Goal: Information Seeking & Learning: Understand process/instructions

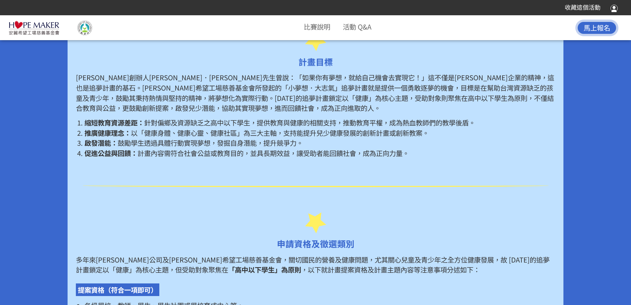
scroll to position [397, 0]
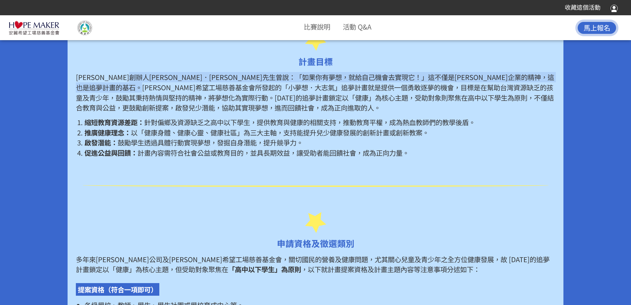
drag, startPoint x: 169, startPoint y: 75, endPoint x: 294, endPoint y: 85, distance: 125.4
click at [294, 85] on p "[PERSON_NAME]創辦人[PERSON_NAME]．[PERSON_NAME]先生曾說：「如果你有夢想，就給自己機會去實現它！」這不僅是[PERSON…" at bounding box center [315, 92] width 479 height 41
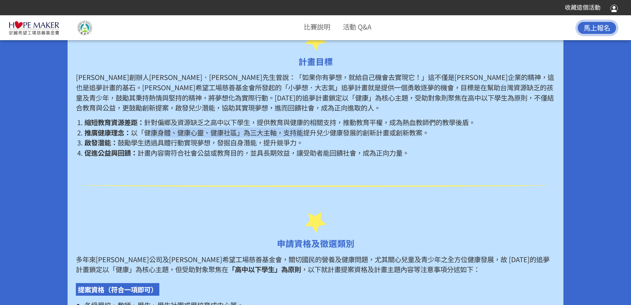
drag, startPoint x: 307, startPoint y: 136, endPoint x: 150, endPoint y: 133, distance: 156.4
click at [150, 133] on span "以「健康身體、健康心靈、健康社區」為三大主軸，支持能提升兒少健康發展的創新計畫或創新教案。" at bounding box center [280, 132] width 298 height 10
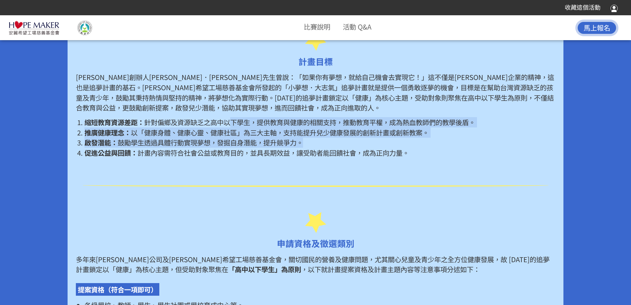
drag, startPoint x: 393, startPoint y: 144, endPoint x: 233, endPoint y: 116, distance: 162.4
click at [233, 117] on ol "縮短教育資源差距： 針對偏鄉及資源缺乏之高中以下學生，提供教育與健康的相關支持，推動教育平權，成為熱血教師們的教學後盾。 推廣健康理念： 以「健康身體、健康心…" at bounding box center [315, 137] width 479 height 41
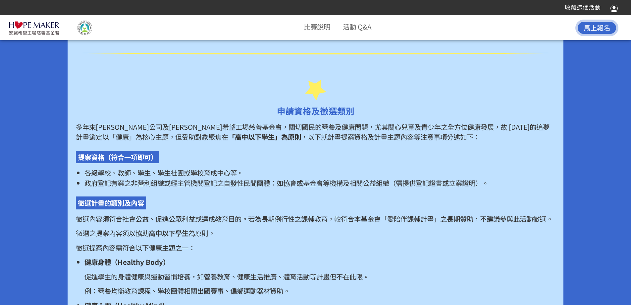
scroll to position [530, 0]
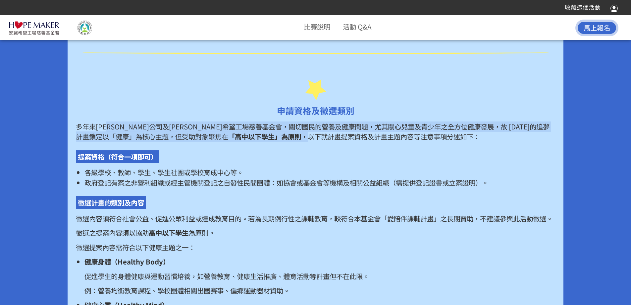
drag, startPoint x: 133, startPoint y: 132, endPoint x: 244, endPoint y: 140, distance: 111.0
click at [244, 140] on p "多年來[PERSON_NAME]公司及[PERSON_NAME]希望工場慈善基金會，關切國民的營養及健康問題，尤其關心兒童及青少年之全方位健康發展，故 [DA…" at bounding box center [315, 131] width 479 height 20
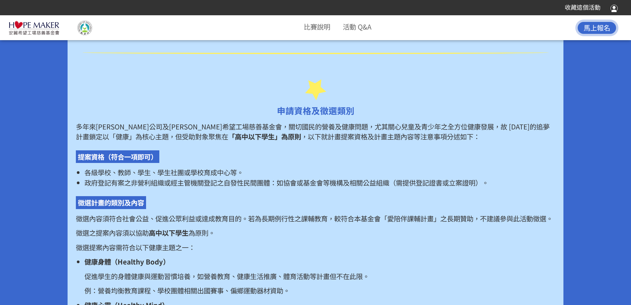
click at [238, 182] on span "政府登記有案之非營利組織或經主管機關登記之自發性民間團體：如協會或基金會等機構及相關公益組織（需提供登記證書或立案證明）。" at bounding box center [287, 182] width 404 height 10
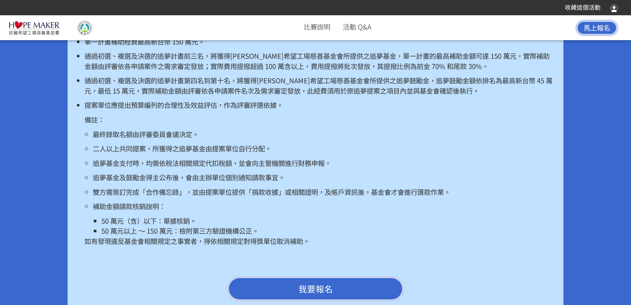
scroll to position [1458, 0]
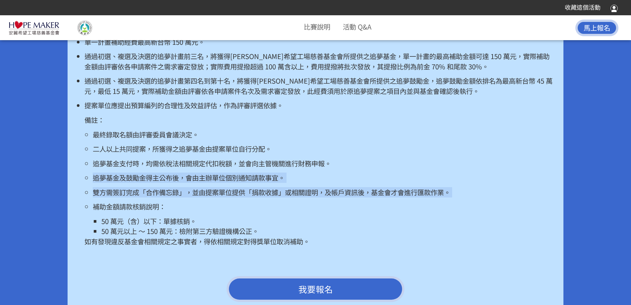
drag, startPoint x: 169, startPoint y: 179, endPoint x: 300, endPoint y: 207, distance: 133.6
click at [300, 207] on ul "最終錄取名額由評審委員會議決定。 二人以上共同提案，所獲得之追夢基金由提案單位自行分配。 追夢基金支付時，均需依稅法相關規定代扣稅額，並會向主管機關進行財務申…" at bounding box center [320, 182] width 471 height 107
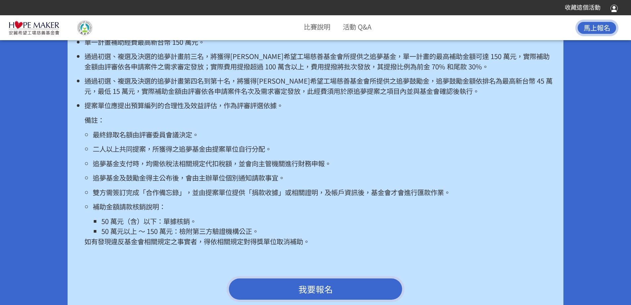
click at [159, 211] on p "補助金額請款核銷說明：" at bounding box center [324, 206] width 462 height 10
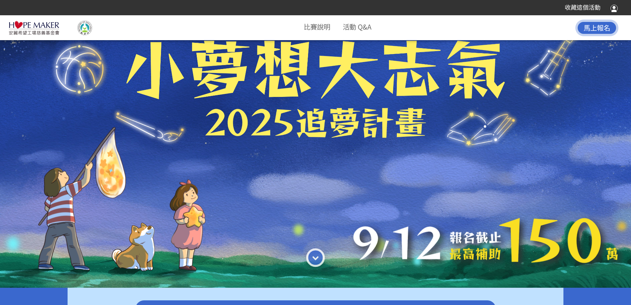
scroll to position [33, 0]
